Goal: Use online tool/utility: Use online tool/utility

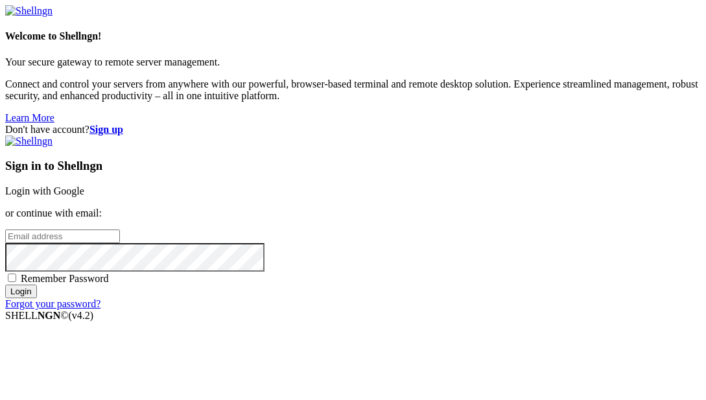
click at [84, 186] on link "Login with Google" at bounding box center [44, 191] width 79 height 11
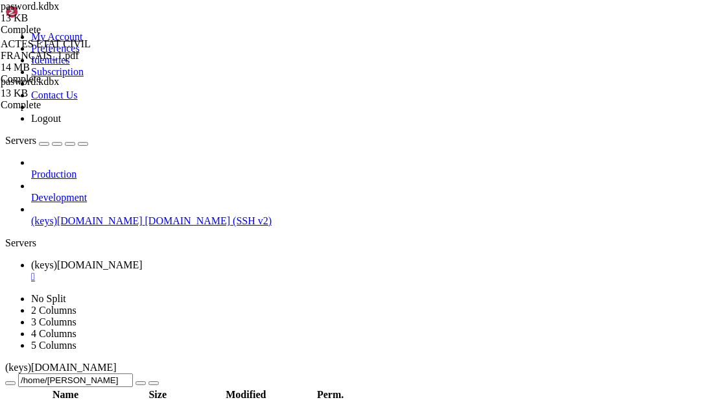
scroll to position [324, 0]
click at [83, 324] on span " DOCUMENTOS" at bounding box center [45, 329] width 76 height 11
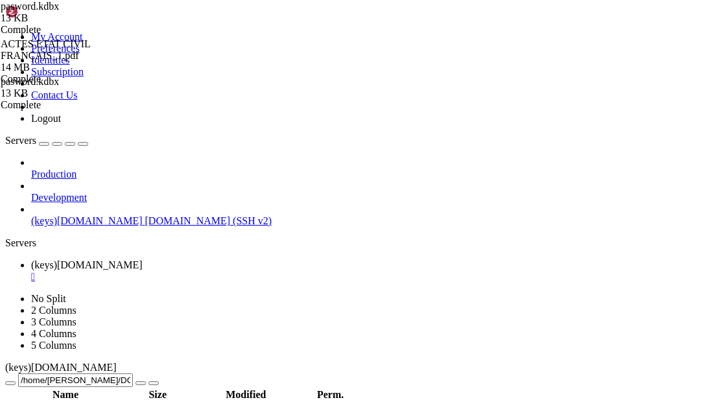
scroll to position [519, 0]
type input "/home/jacques/DOCUMENTOS/RUTAS GPX"
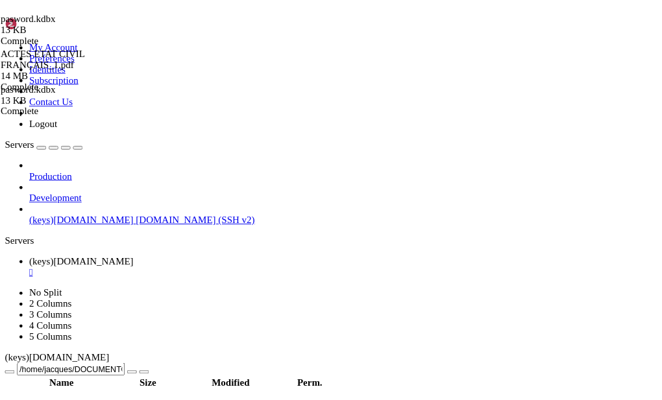
scroll to position [0, 0]
